Goal: Task Accomplishment & Management: Use online tool/utility

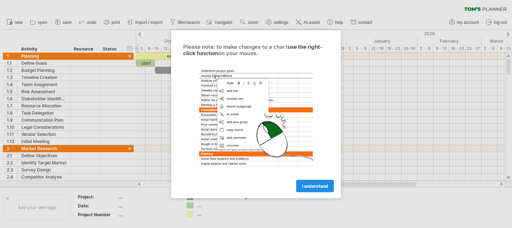
click at [310, 183] on span "I understand" at bounding box center [315, 185] width 26 height 5
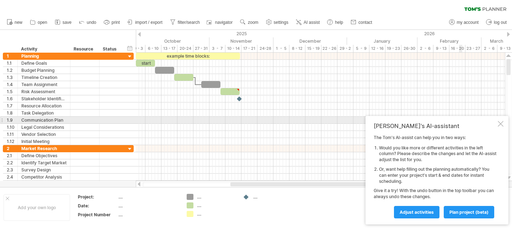
click at [503, 123] on div at bounding box center [500, 124] width 6 height 6
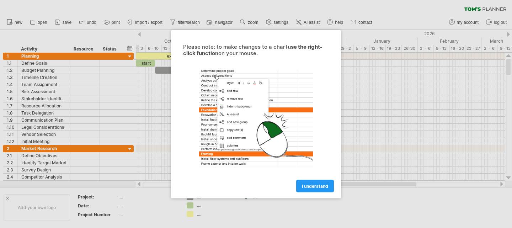
click at [316, 177] on div "I understand" at bounding box center [256, 182] width 160 height 18
click at [316, 185] on span "I understand" at bounding box center [315, 185] width 26 height 5
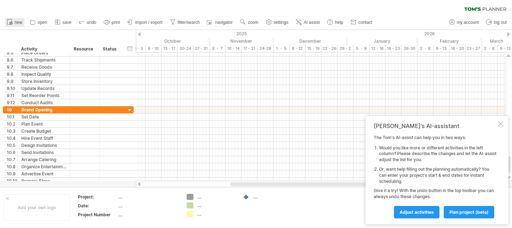
click at [22, 21] on link "new" at bounding box center [15, 22] width 20 height 9
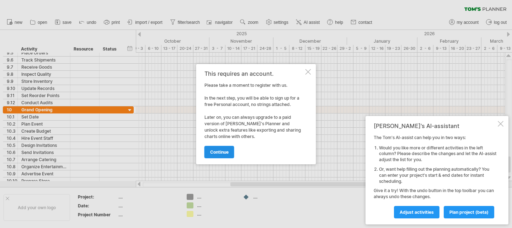
click at [226, 151] on span "continue" at bounding box center [219, 151] width 18 height 5
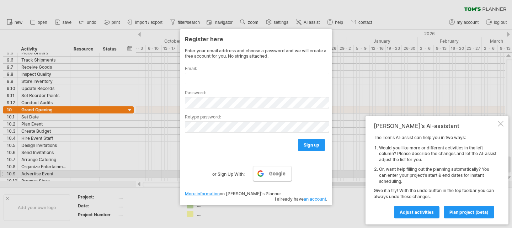
click at [273, 171] on span "Google" at bounding box center [277, 174] width 16 height 6
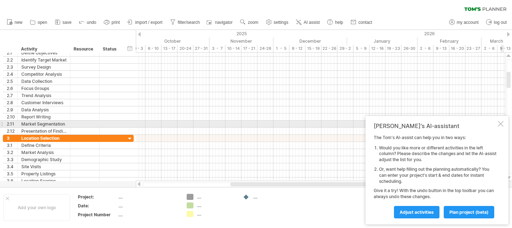
click at [502, 125] on div at bounding box center [500, 124] width 6 height 6
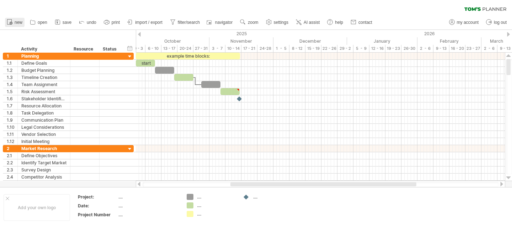
click at [23, 19] on link "new" at bounding box center [15, 22] width 20 height 9
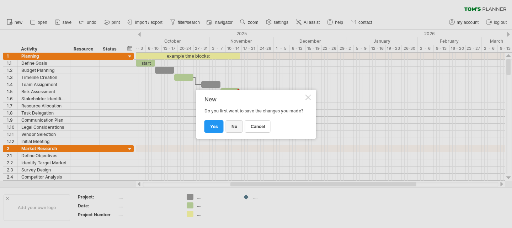
click at [230, 126] on link "no" at bounding box center [234, 126] width 17 height 12
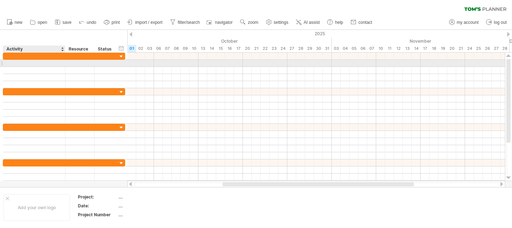
click at [56, 63] on div at bounding box center [34, 63] width 55 height 7
click at [56, 63] on input "text" at bounding box center [34, 63] width 55 height 7
click at [47, 65] on div at bounding box center [34, 63] width 55 height 7
click at [132, 62] on div at bounding box center [315, 62] width 377 height 7
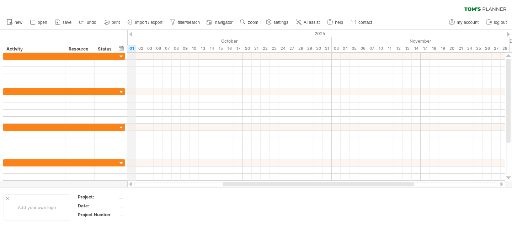
click at [130, 48] on div "01" at bounding box center [131, 48] width 9 height 7
click at [140, 48] on div "02" at bounding box center [140, 48] width 9 height 7
click at [149, 49] on div "03" at bounding box center [149, 48] width 9 height 7
click at [162, 50] on div "06" at bounding box center [158, 48] width 9 height 7
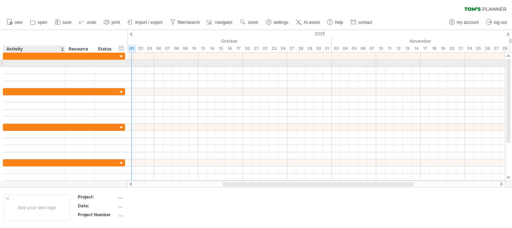
click at [36, 64] on div at bounding box center [34, 63] width 55 height 7
click at [36, 64] on input "text" at bounding box center [34, 63] width 55 height 7
click at [36, 62] on input "text" at bounding box center [34, 63] width 55 height 7
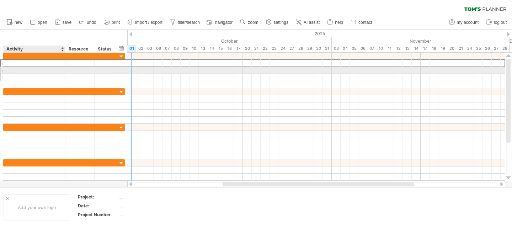
click at [36, 75] on div at bounding box center [34, 77] width 55 height 7
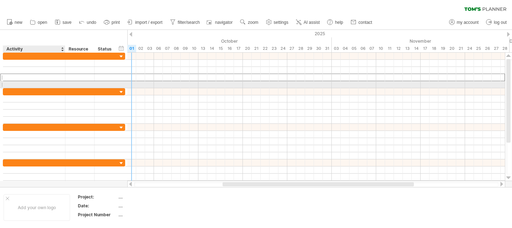
click at [36, 85] on div at bounding box center [34, 84] width 55 height 7
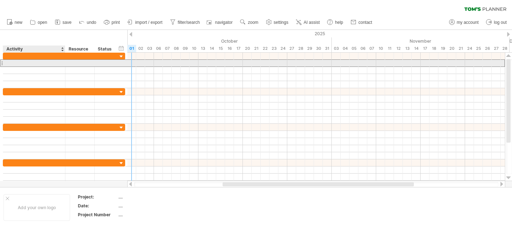
click at [33, 64] on div at bounding box center [34, 63] width 55 height 7
